Goal: Task Accomplishment & Management: Manage account settings

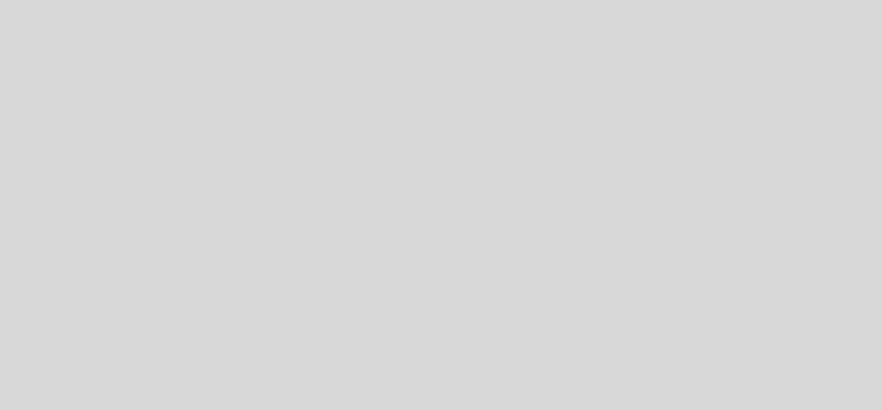
select select "es"
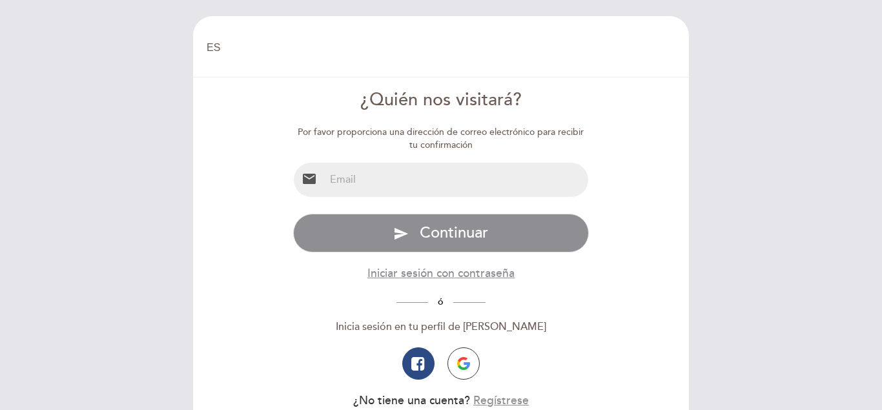
click at [387, 189] on input "email" at bounding box center [457, 180] width 264 height 34
type input "[EMAIL_ADDRESS][DOMAIN_NAME]"
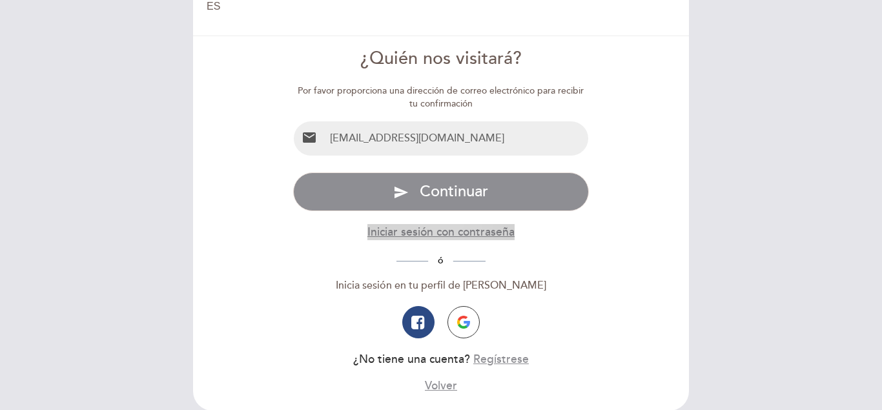
scroll to position [65, 0]
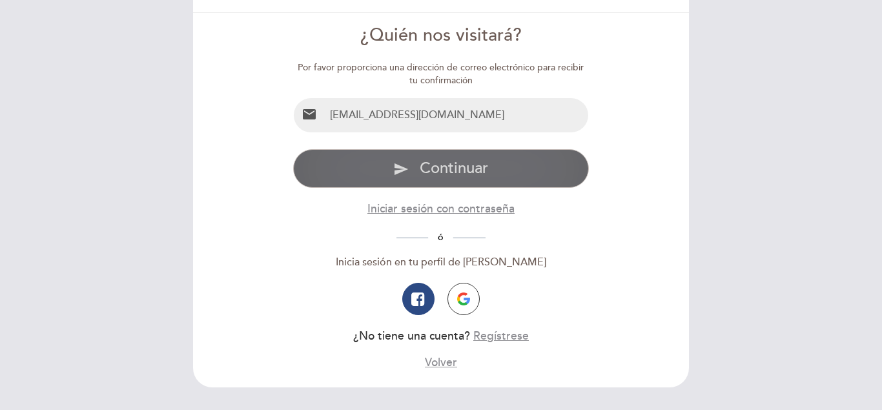
click at [442, 176] on span "Continuar" at bounding box center [454, 168] width 68 height 19
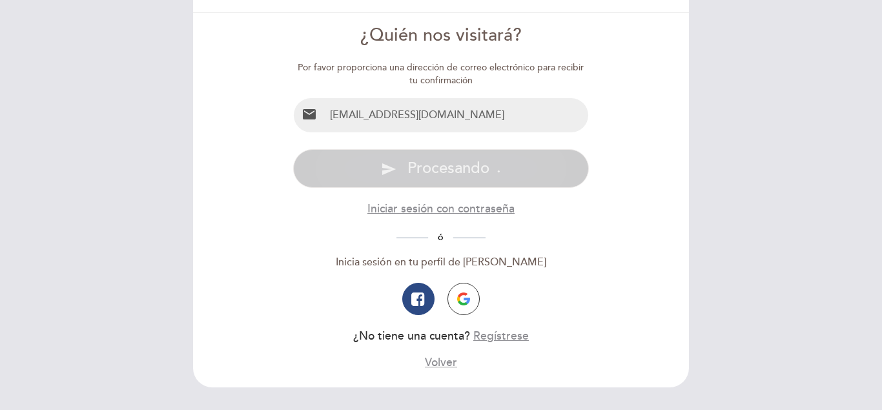
scroll to position [0, 0]
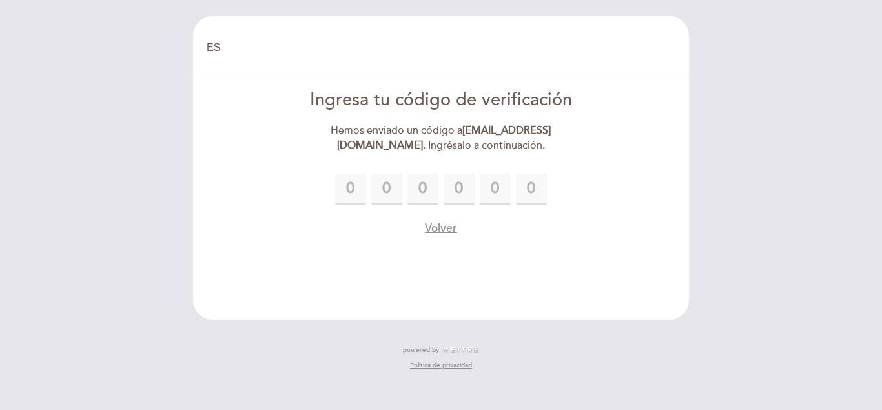
type input "5"
type input "0"
type input "9"
type input "7"
type input "3"
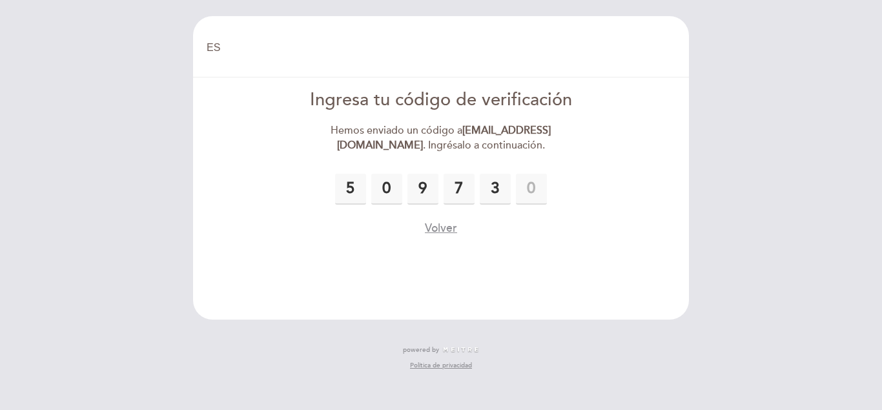
type input "8"
